Goal: Transaction & Acquisition: Purchase product/service

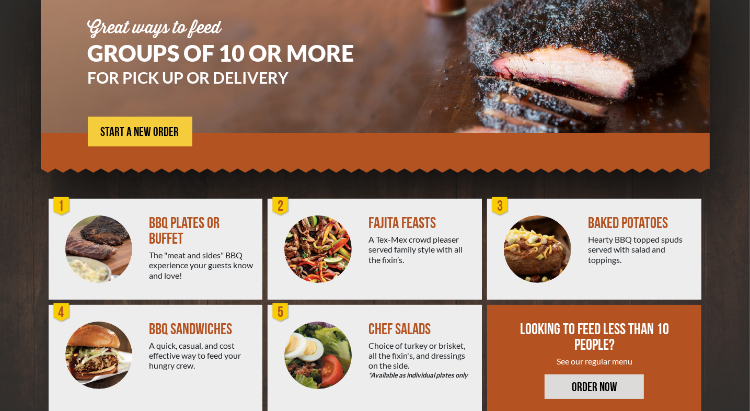
scroll to position [140, 0]
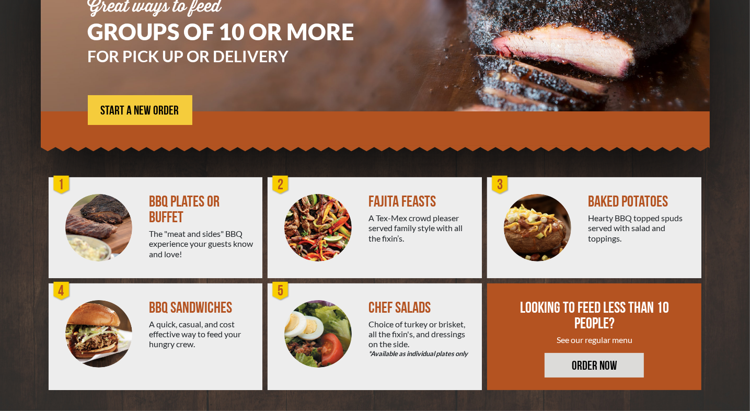
click at [316, 233] on img at bounding box center [317, 227] width 67 height 67
click at [136, 108] on span "START A NEW ORDER" at bounding box center [140, 110] width 78 height 13
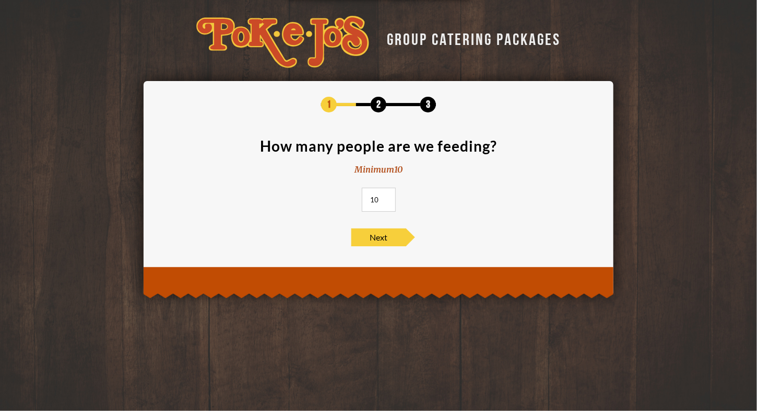
click at [377, 200] on input "10" at bounding box center [379, 200] width 34 height 24
type input "1"
type input "60"
click at [373, 237] on span "Next" at bounding box center [379, 237] width 55 height 18
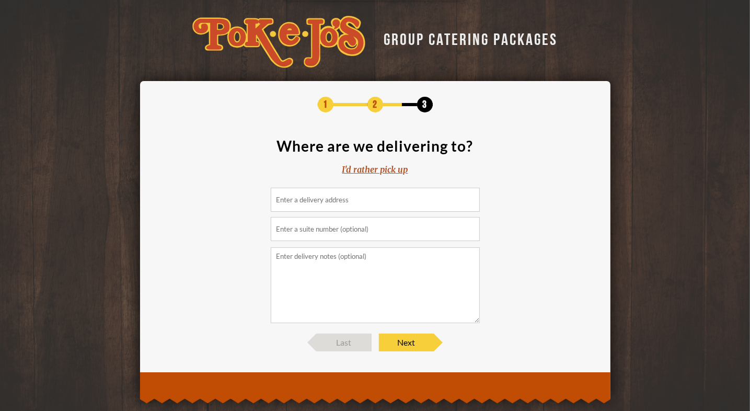
click at [362, 201] on input at bounding box center [375, 200] width 209 height 24
click at [380, 167] on div "I'd rather pick up" at bounding box center [375, 169] width 66 height 12
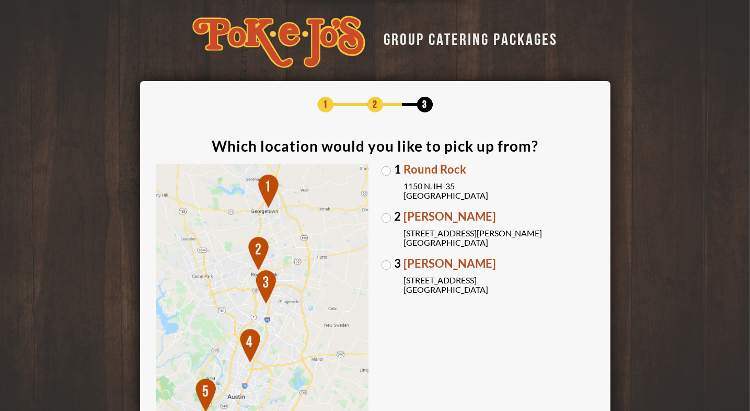
click at [385, 216] on label "[GEOGRAPHIC_DATA][PERSON_NAME] [STREET_ADDRESS][PERSON_NAME]" at bounding box center [487, 229] width 213 height 37
click at [0, 0] on input "[GEOGRAPHIC_DATA][PERSON_NAME] [STREET_ADDRESS][PERSON_NAME]" at bounding box center [0, 0] width 0 height 0
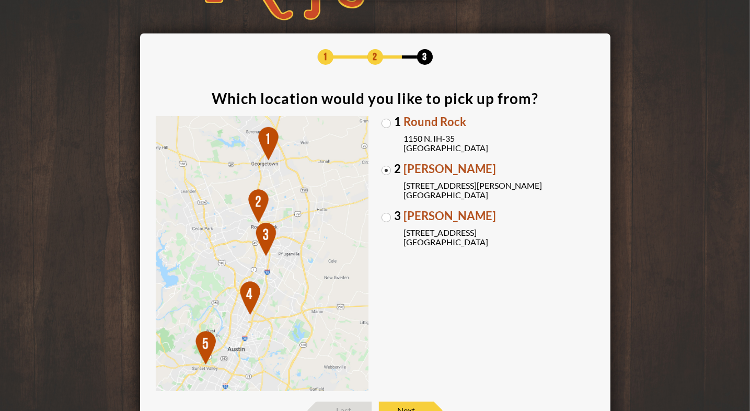
scroll to position [134, 0]
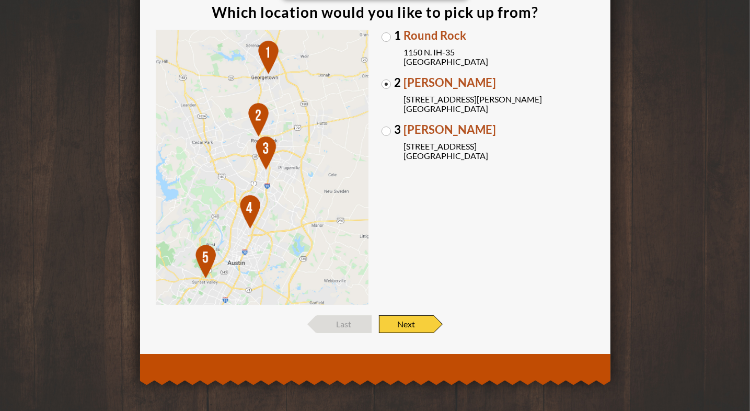
drag, startPoint x: 419, startPoint y: 324, endPoint x: 489, endPoint y: 322, distance: 70.0
click at [419, 324] on span "Next" at bounding box center [406, 324] width 55 height 18
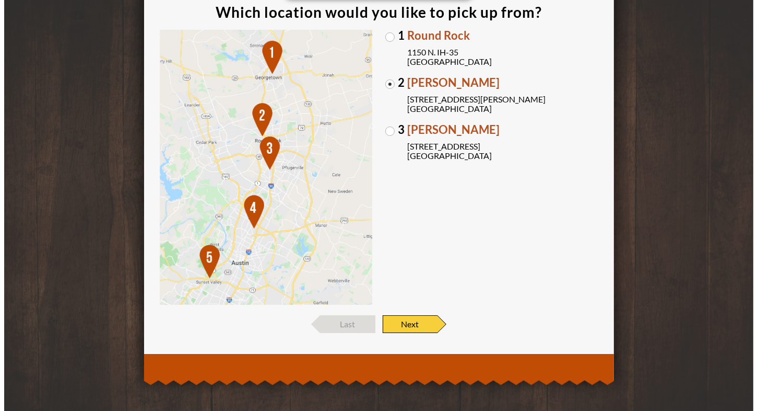
scroll to position [0, 0]
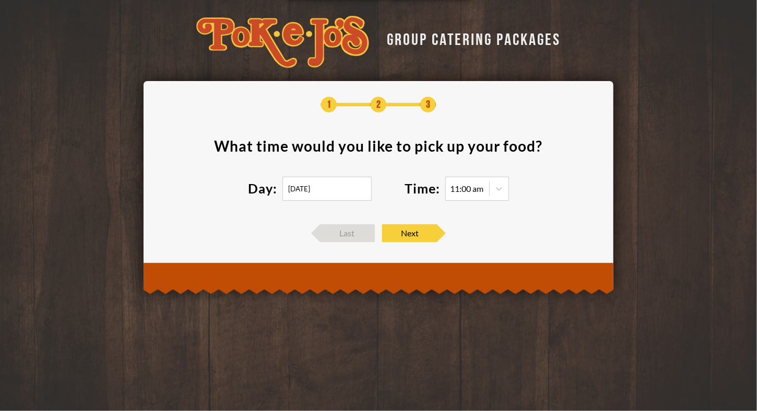
click at [320, 189] on input "[DATE]" at bounding box center [327, 189] width 89 height 24
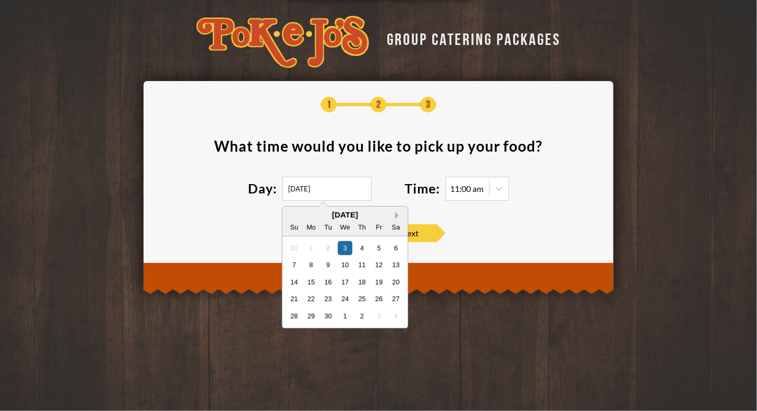
click at [399, 218] on button "Next Month" at bounding box center [398, 215] width 7 height 7
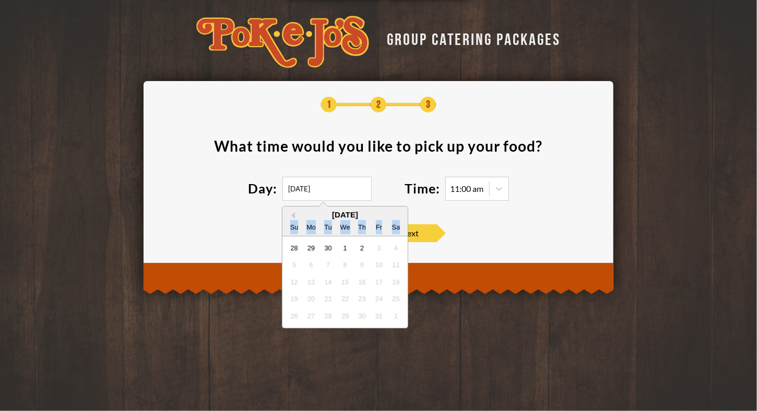
click at [399, 218] on div "Su Mo Tu We Th Fr Sa" at bounding box center [345, 226] width 125 height 17
click at [399, 218] on div "[DATE] Su Mo Tu We Th Fr Sa" at bounding box center [345, 221] width 125 height 30
drag, startPoint x: 399, startPoint y: 218, endPoint x: 342, endPoint y: 278, distance: 83.1
click at [342, 278] on div "15" at bounding box center [345, 281] width 14 height 14
click at [347, 247] on div "1" at bounding box center [345, 247] width 14 height 14
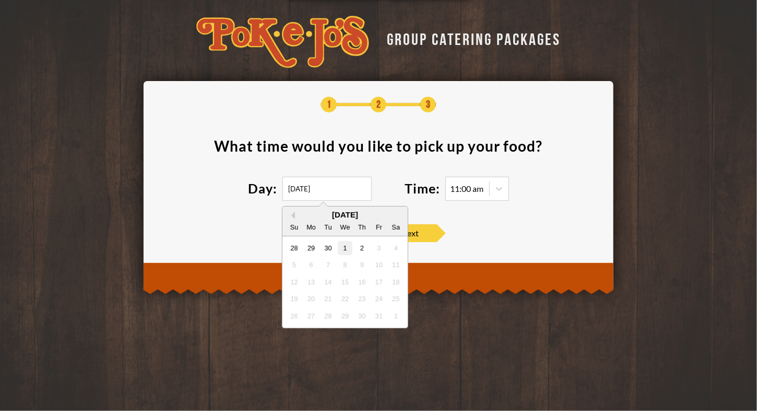
type input "[DATE]"
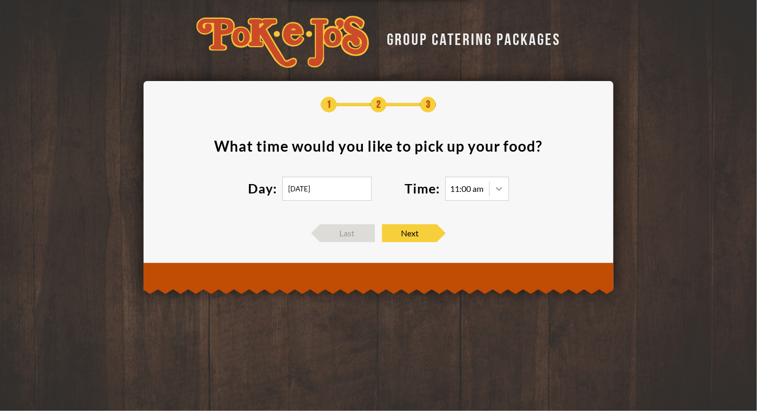
click at [500, 188] on icon at bounding box center [499, 188] width 10 height 10
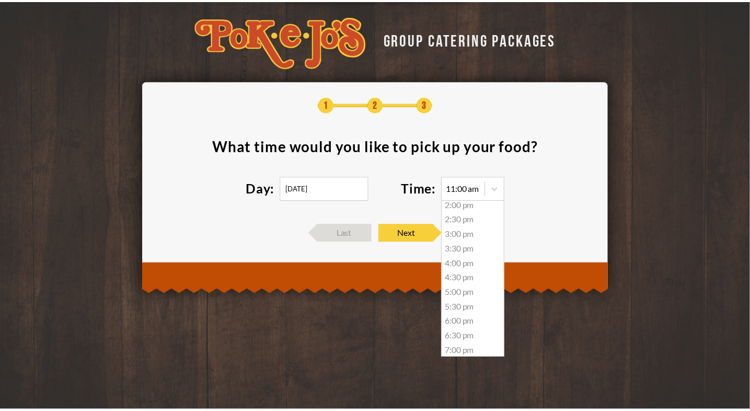
scroll to position [96, 0]
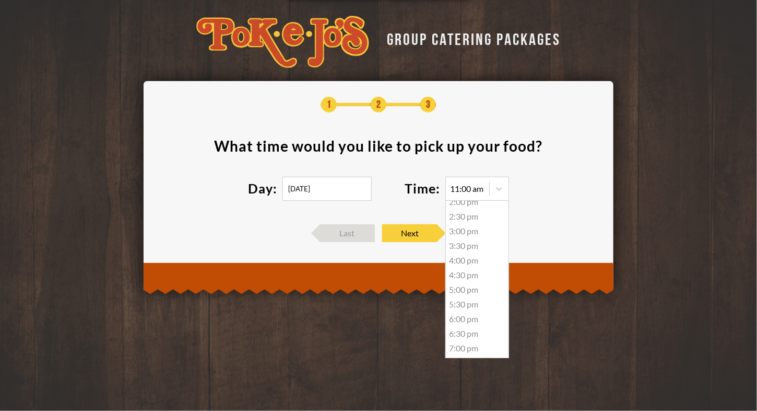
click at [458, 261] on div "4:00 pm" at bounding box center [477, 260] width 63 height 15
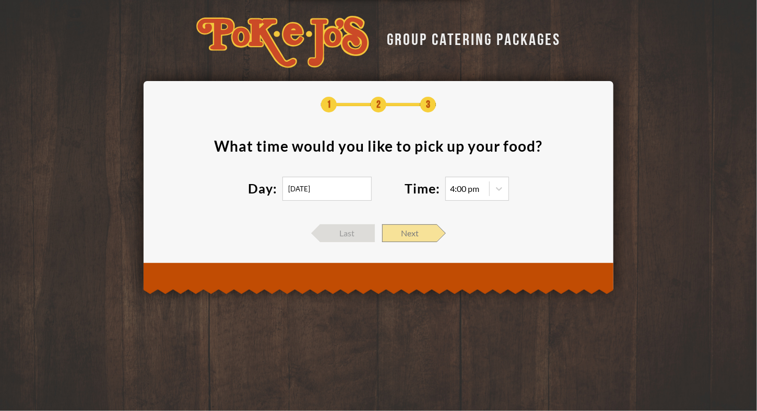
click at [416, 231] on span "Next" at bounding box center [409, 233] width 55 height 18
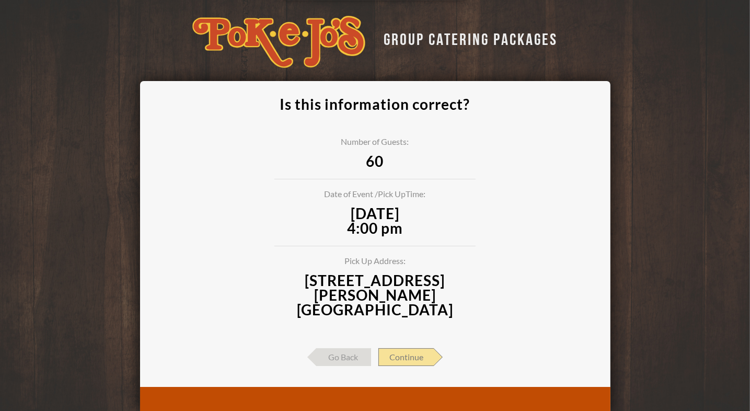
click at [424, 348] on span "Continue" at bounding box center [405, 357] width 55 height 18
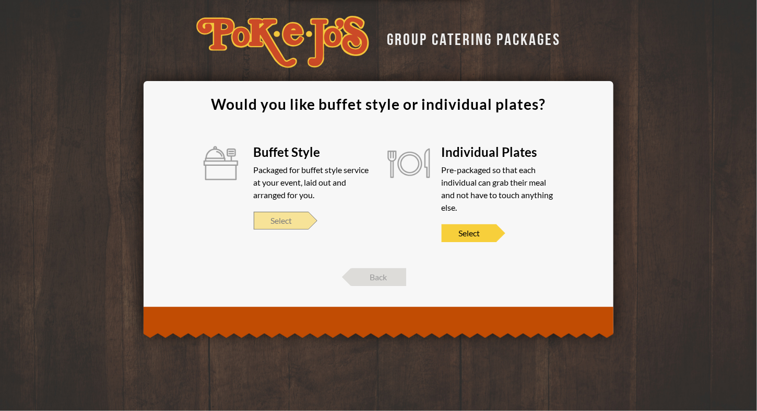
click at [287, 219] on span "Select" at bounding box center [281, 221] width 55 height 18
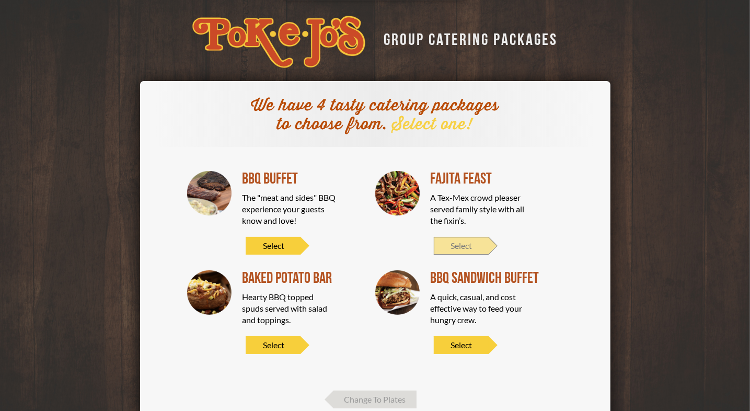
click at [458, 242] on span "Select" at bounding box center [461, 246] width 55 height 18
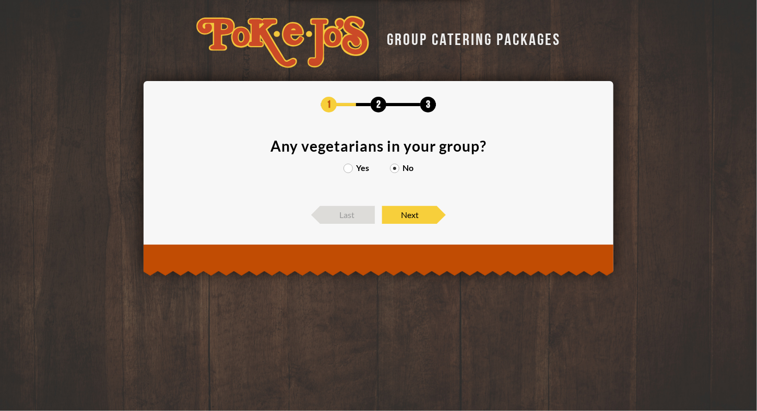
click at [351, 168] on label "Yes" at bounding box center [357, 167] width 26 height 8
click at [0, 0] on input "Yes" at bounding box center [0, 0] width 0 height 0
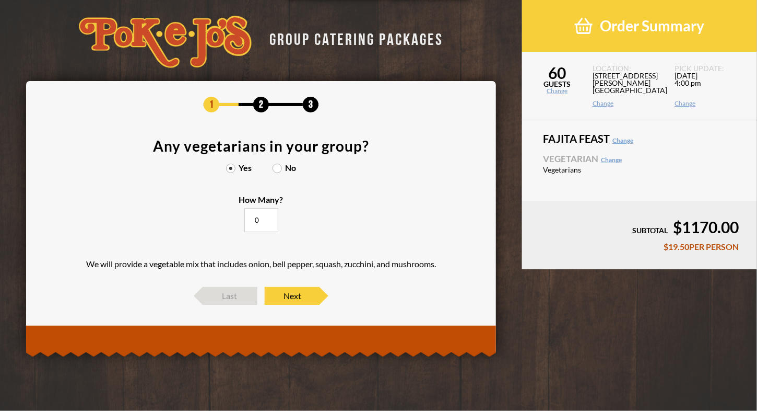
click at [262, 225] on input "0" at bounding box center [261, 220] width 34 height 24
type input "10"
click at [291, 293] on span "Next" at bounding box center [292, 296] width 55 height 18
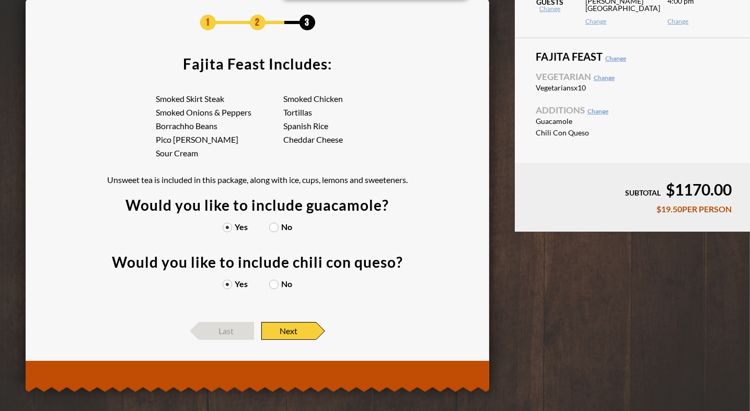
scroll to position [88, 0]
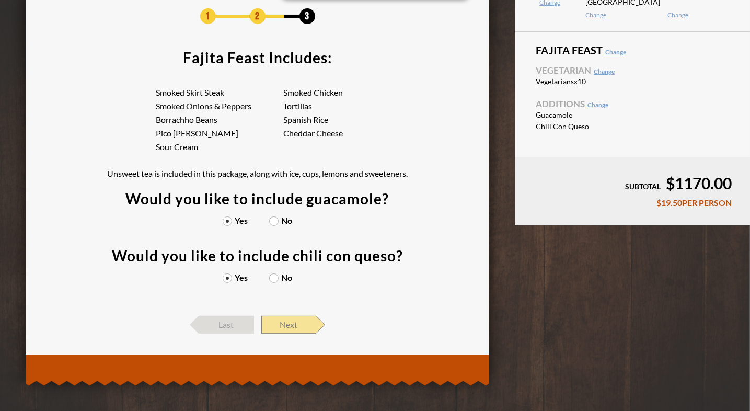
click at [284, 323] on span "Next" at bounding box center [288, 324] width 55 height 18
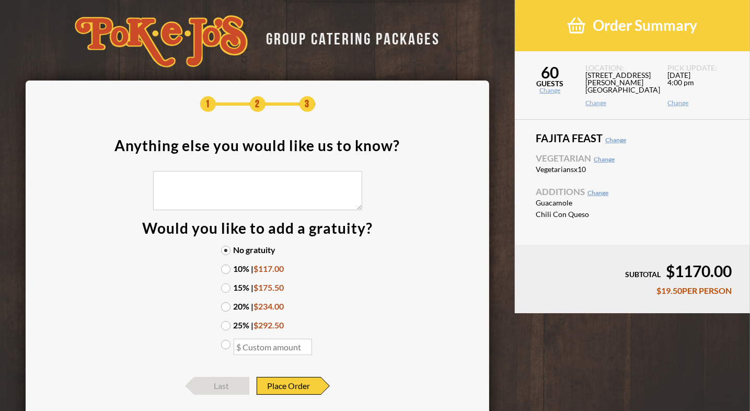
scroll to position [0, 0]
